Goal: Task Accomplishment & Management: Manage account settings

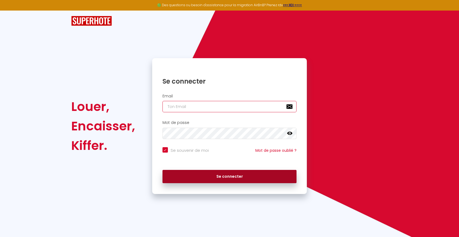
type input "[PERSON_NAME][EMAIL_ADDRESS][PERSON_NAME][DOMAIN_NAME]"
click at [232, 176] on button "Se connecter" at bounding box center [229, 177] width 134 height 14
checkbox input "true"
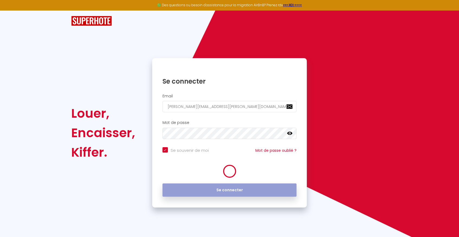
select select
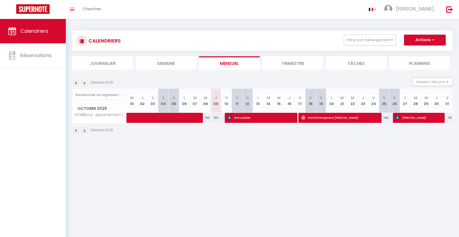
select select
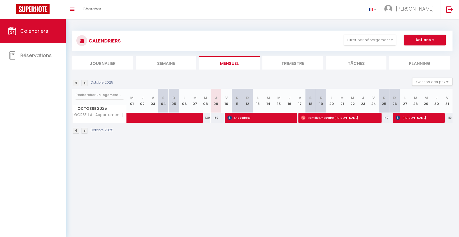
select select
click at [238, 118] on span "Ene Loddes" at bounding box center [260, 118] width 67 height 10
select select "OK"
select select "KO"
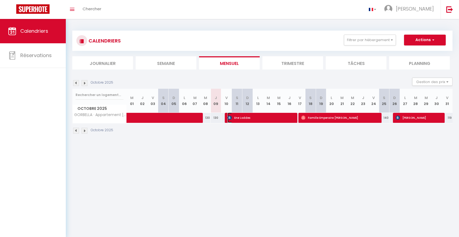
select select "0"
select select "1"
select select
select select "23937"
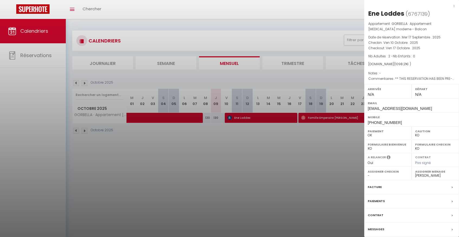
click at [244, 152] on div at bounding box center [229, 118] width 459 height 237
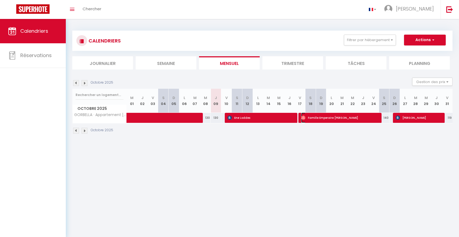
click at [318, 114] on span "Famille Emperaire [PERSON_NAME]" at bounding box center [339, 118] width 77 height 10
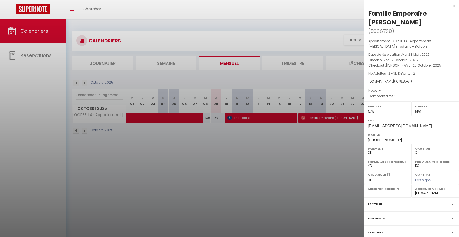
click at [320, 156] on div at bounding box center [229, 118] width 459 height 237
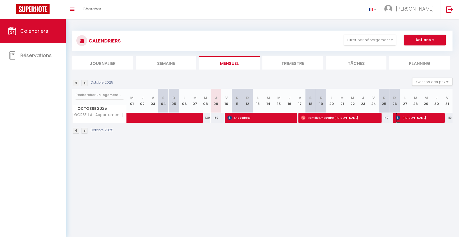
click at [420, 117] on span "[PERSON_NAME]" at bounding box center [418, 118] width 46 height 10
select select "KO"
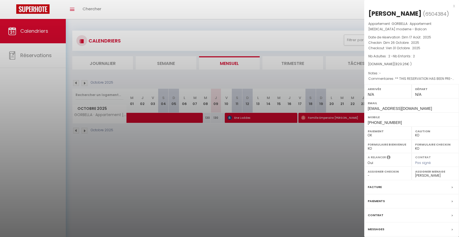
click at [318, 147] on div at bounding box center [229, 118] width 459 height 237
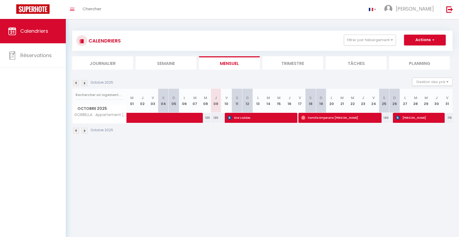
click at [84, 82] on img at bounding box center [84, 83] width 6 height 6
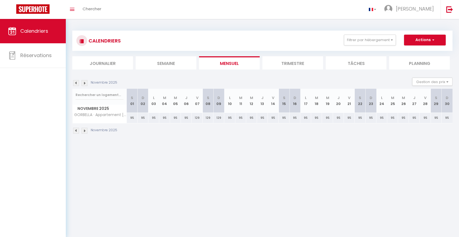
click at [84, 83] on img at bounding box center [84, 83] width 6 height 6
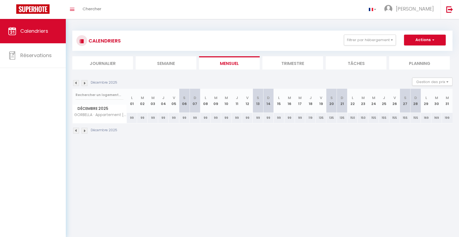
click at [77, 83] on img at bounding box center [76, 83] width 6 height 6
